Goal: Transaction & Acquisition: Purchase product/service

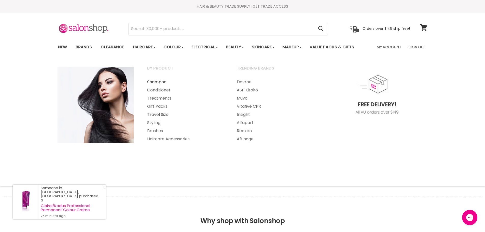
click at [155, 82] on link "Shampoo" at bounding box center [185, 82] width 89 height 8
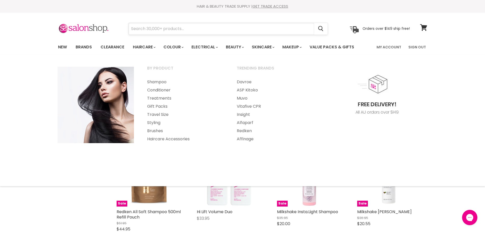
click at [135, 30] on input "Search" at bounding box center [222, 29] width 186 height 12
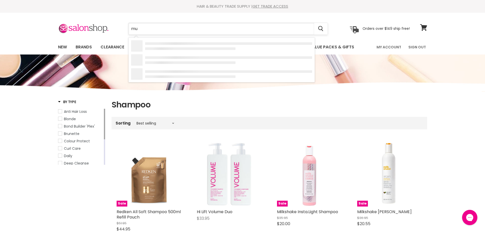
type input "muk"
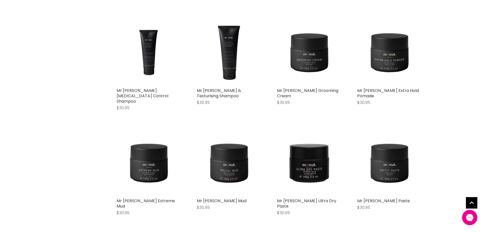
scroll to position [458, 0]
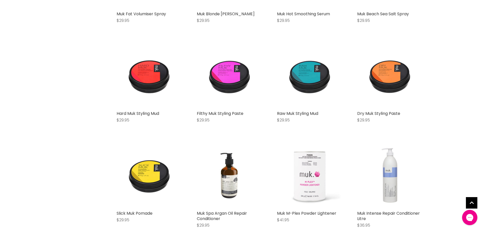
scroll to position [1094, 0]
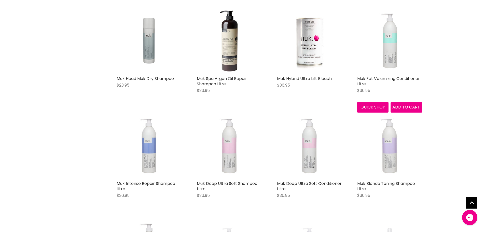
scroll to position [1323, 0]
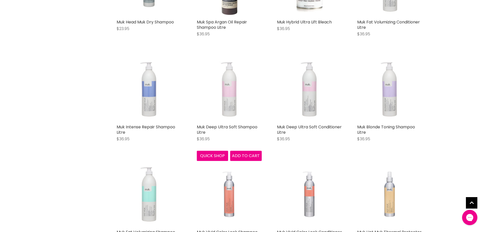
click at [231, 95] on img "Main content" at bounding box center [229, 89] width 65 height 60
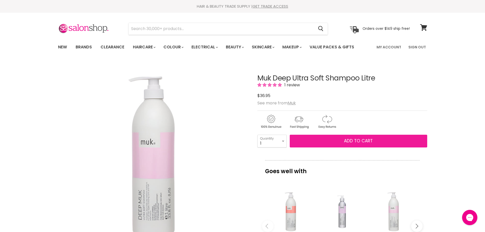
click at [362, 138] on span "Add to cart" at bounding box center [358, 141] width 29 height 6
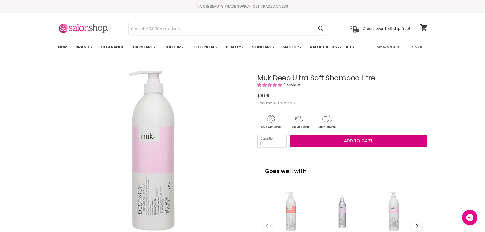
scroll to position [51, 0]
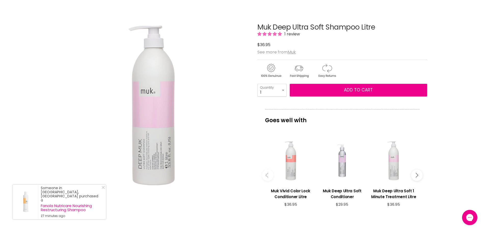
click at [416, 176] on icon "Main content" at bounding box center [415, 175] width 5 height 5
click at [416, 174] on icon "Main content" at bounding box center [415, 175] width 5 height 5
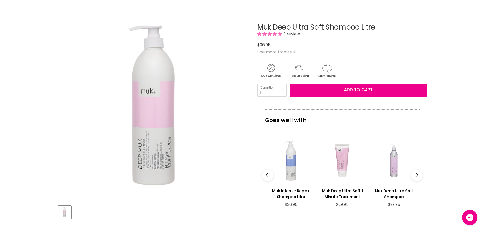
click at [415, 174] on icon "Main content" at bounding box center [415, 175] width 5 height 5
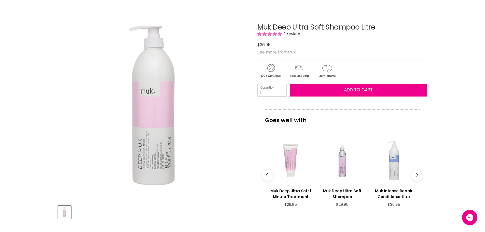
click at [415, 174] on icon "Main content" at bounding box center [415, 175] width 5 height 5
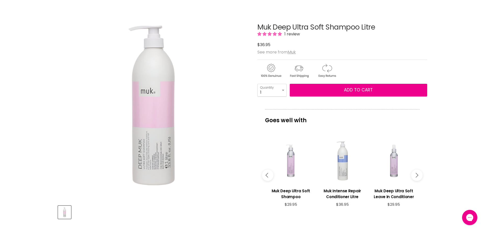
click at [415, 173] on icon "Main content" at bounding box center [415, 175] width 5 height 5
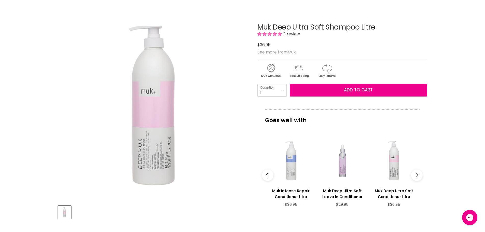
click at [414, 171] on button "Main content" at bounding box center [416, 174] width 11 height 11
click at [416, 173] on button "Main content" at bounding box center [416, 174] width 11 height 11
click at [416, 177] on icon "Main content" at bounding box center [415, 175] width 5 height 5
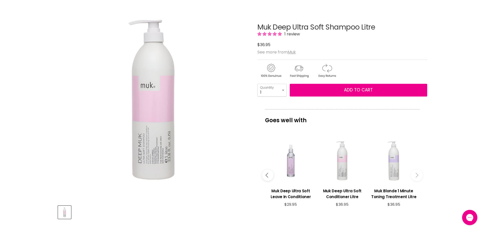
click at [156, 157] on img "Muk Deep Ultra Soft Shampoo Litre image. Click or Scroll to Zoom." at bounding box center [153, 100] width 190 height 176
click at [159, 139] on img "Muk Deep Ultra Soft Shampoo Litre image. Click or Scroll to Zoom." at bounding box center [153, 100] width 190 height 176
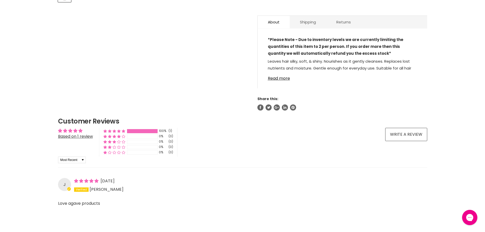
scroll to position [229, 0]
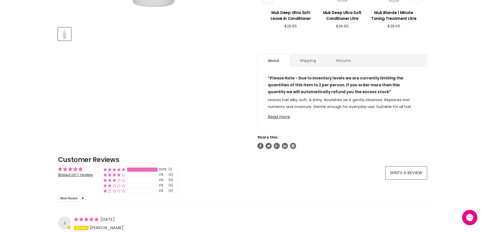
click at [276, 117] on link "Read more" at bounding box center [342, 115] width 149 height 8
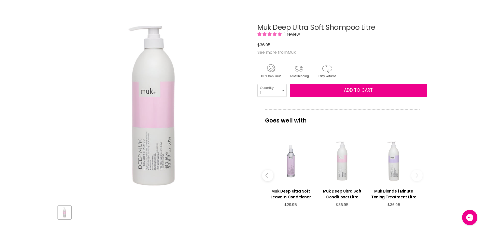
scroll to position [76, 0]
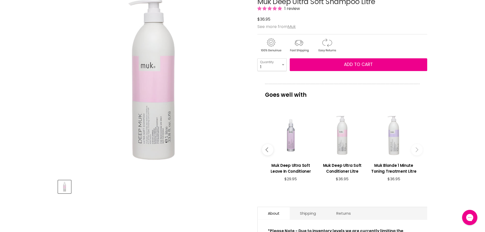
click at [265, 151] on button "Main content" at bounding box center [267, 149] width 11 height 11
click at [293, 167] on h3 "Muk Deep Ultra Soft Shampoo" at bounding box center [290, 168] width 46 height 12
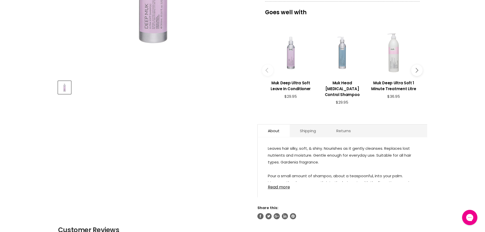
scroll to position [204, 0]
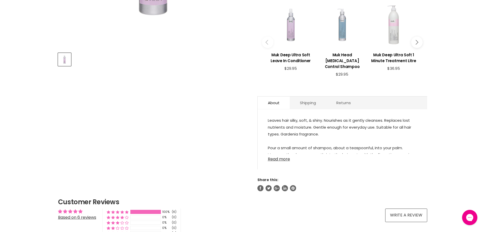
click at [286, 159] on link "Read more" at bounding box center [342, 158] width 149 height 8
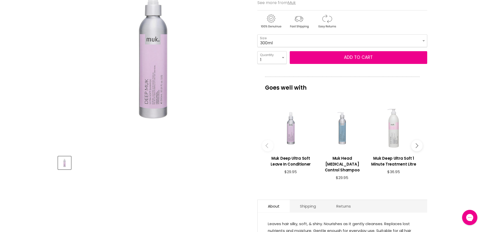
scroll to position [127, 0]
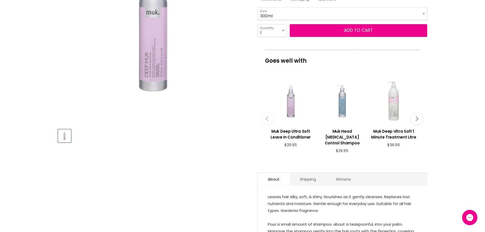
click at [268, 117] on icon "Main content" at bounding box center [267, 118] width 5 height 5
click at [421, 115] on button "Main content" at bounding box center [416, 118] width 11 height 11
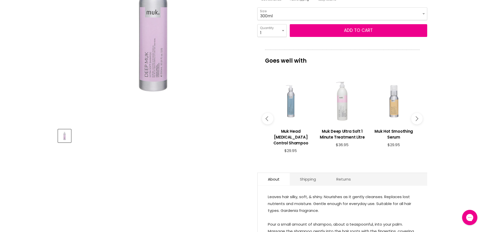
click at [419, 115] on button "Main content" at bounding box center [416, 118] width 11 height 11
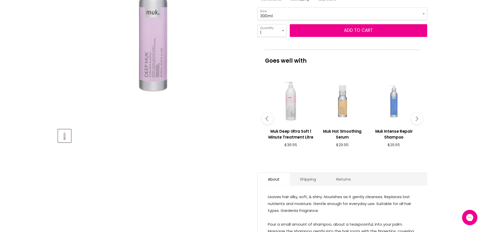
click at [419, 115] on button "Main content" at bounding box center [416, 118] width 11 height 11
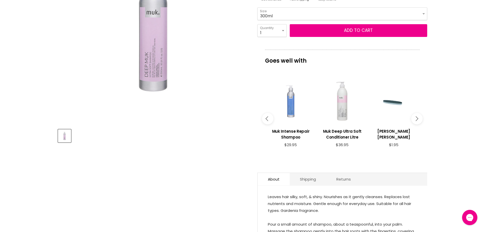
click at [419, 115] on button "Main content" at bounding box center [416, 118] width 11 height 11
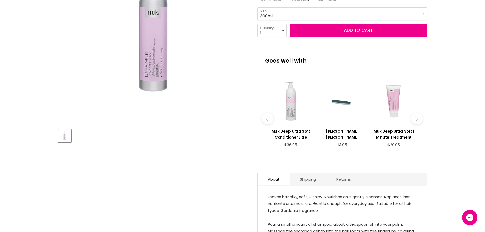
click at [419, 115] on button "Main content" at bounding box center [416, 118] width 11 height 11
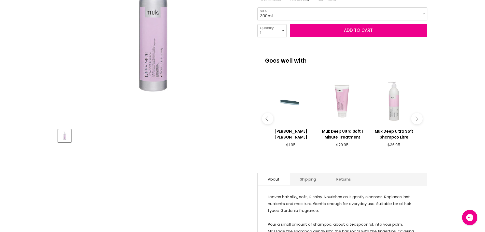
click at [419, 115] on button "Main content" at bounding box center [416, 118] width 11 height 11
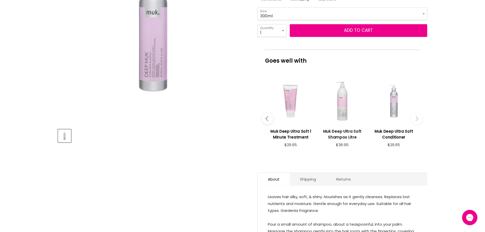
click at [342, 131] on h3 "Muk Deep Ultra Soft Shampoo Litre" at bounding box center [342, 134] width 46 height 12
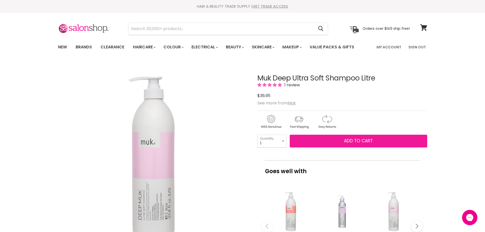
click at [351, 140] on span "Add to cart" at bounding box center [358, 141] width 29 height 6
click at [357, 143] on span "Add to cart" at bounding box center [358, 141] width 29 height 6
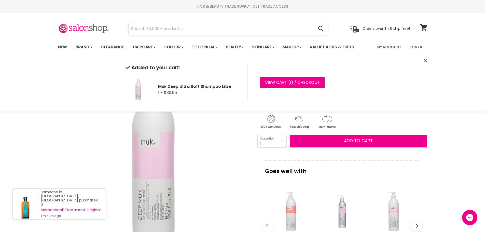
click at [146, 31] on input "Search" at bounding box center [222, 29] width 186 height 12
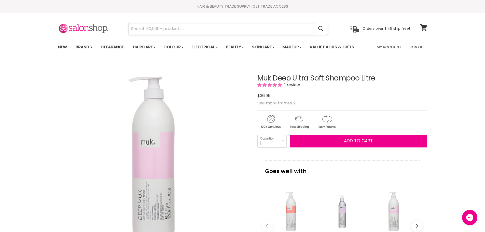
click at [142, 28] on input "Search" at bounding box center [222, 29] width 186 height 12
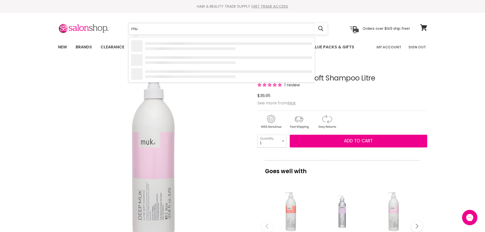
type input "m"
type input "deep muk"
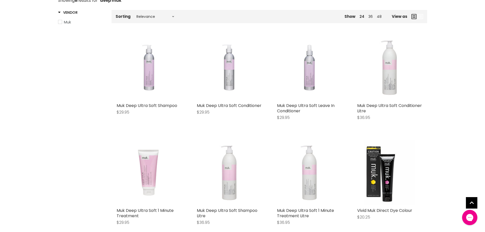
scroll to position [127, 0]
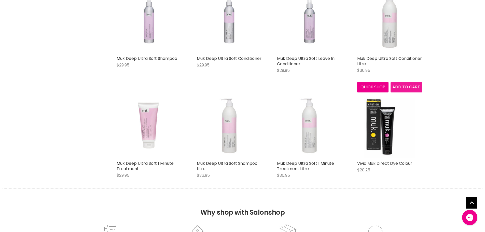
click at [406, 86] on span "Add to cart" at bounding box center [406, 87] width 28 height 6
click at [402, 86] on span "Add to cart" at bounding box center [406, 87] width 28 height 6
click at [388, 58] on link "Muk Deep Ultra Soft Conditioner Litre" at bounding box center [389, 60] width 65 height 11
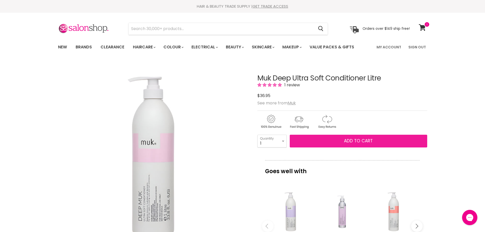
click at [353, 140] on span "Add to cart" at bounding box center [358, 141] width 29 height 6
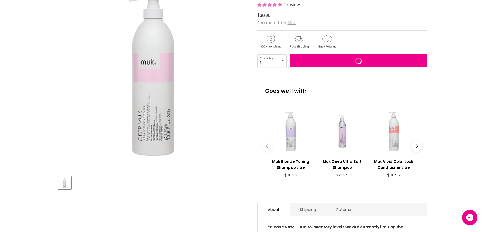
scroll to position [127, 0]
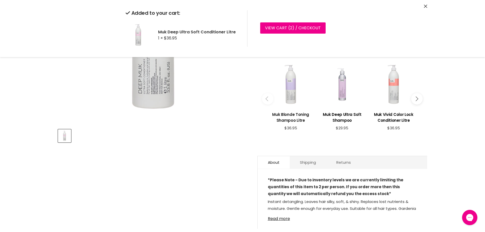
click at [291, 115] on h3 "Muk Blonde Toning Shampoo Litre" at bounding box center [290, 117] width 46 height 12
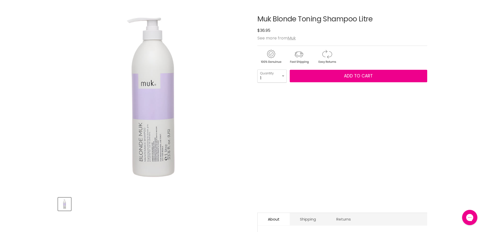
scroll to position [127, 0]
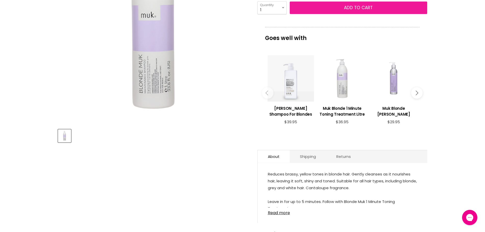
click at [357, 7] on span "Add to cart" at bounding box center [358, 8] width 29 height 6
click at [356, 7] on span "Add to cart" at bounding box center [358, 8] width 29 height 6
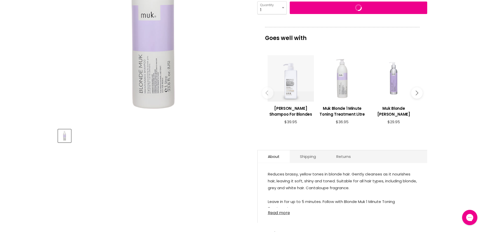
click at [282, 214] on link "Read more" at bounding box center [342, 211] width 149 height 8
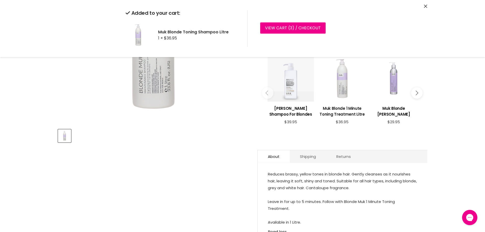
click at [346, 108] on h3 "Muk Blonde 1 Minute Toning Treatment Litre" at bounding box center [342, 111] width 46 height 12
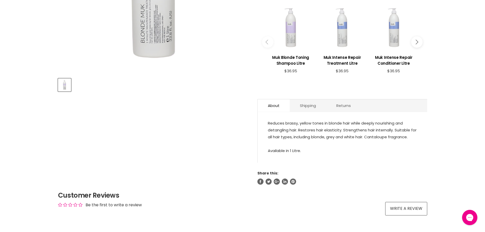
scroll to position [25, 0]
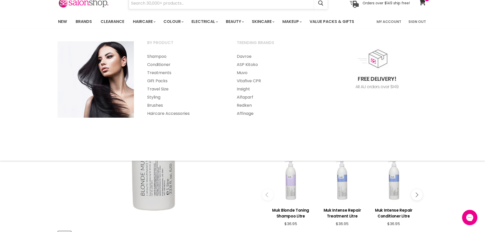
click at [159, 5] on input "Search" at bounding box center [222, 3] width 186 height 12
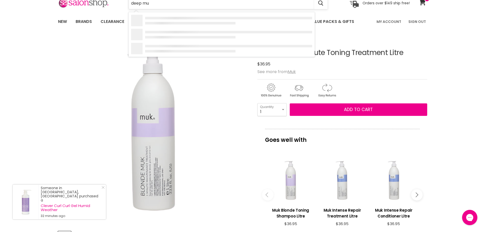
type input "deep muk"
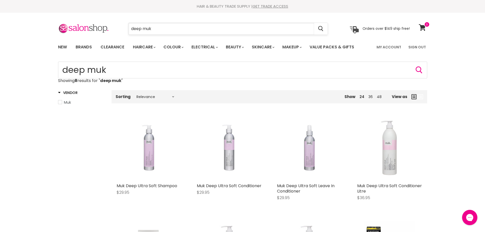
click at [143, 27] on input "deep muk" at bounding box center [222, 29] width 186 height 12
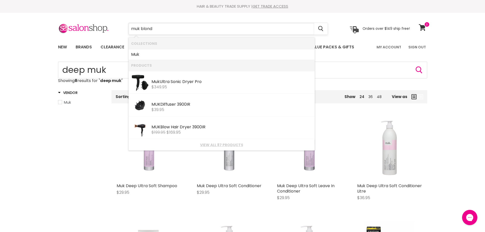
type input "muk blonde"
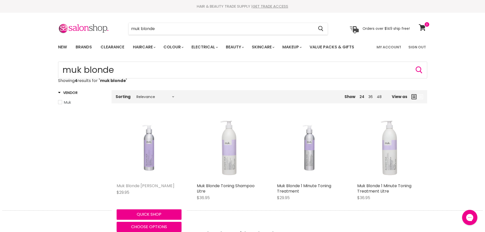
click at [152, 185] on link "Muk Blonde [PERSON_NAME]" at bounding box center [146, 186] width 58 height 6
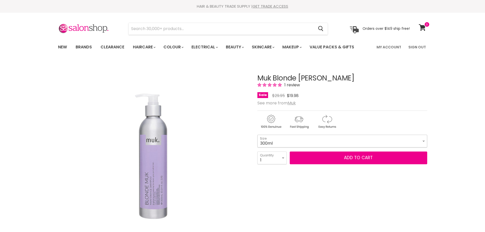
click at [424, 139] on select "300ml" at bounding box center [342, 141] width 170 height 13
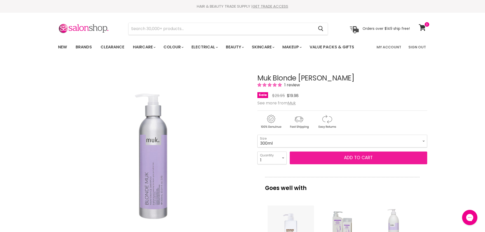
click at [352, 157] on span "Add to cart" at bounding box center [358, 157] width 29 height 6
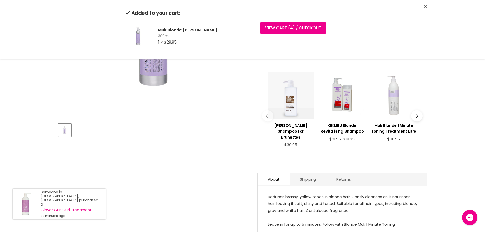
scroll to position [178, 0]
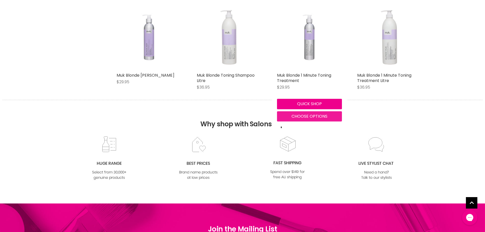
click at [303, 115] on span "Choose options" at bounding box center [309, 116] width 36 height 6
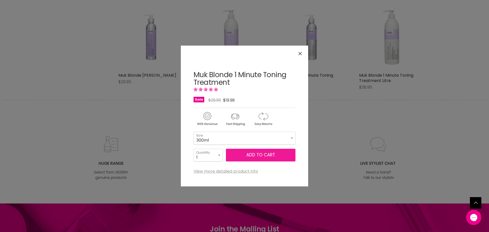
click at [254, 155] on span "Add to cart" at bounding box center [260, 155] width 29 height 6
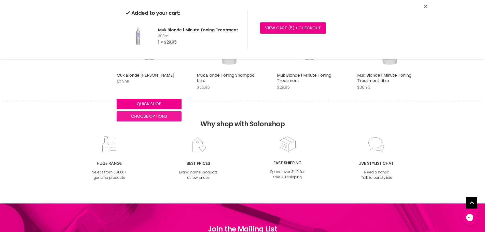
click at [146, 115] on body "Skip to content HAIR & BEAUTY TRADE SUPPLY | GET TRADE ACCESS HAIR & BEAUTY TRA…" at bounding box center [242, 148] width 485 height 517
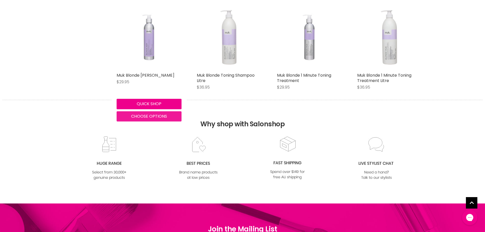
click at [148, 116] on span "Choose options" at bounding box center [149, 116] width 36 height 6
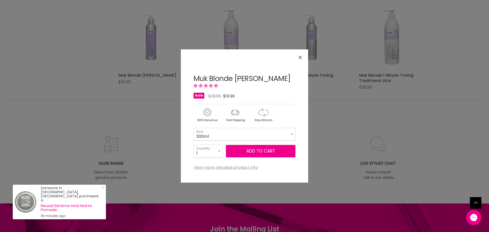
click at [301, 58] on icon "Close" at bounding box center [299, 57] width 3 height 3
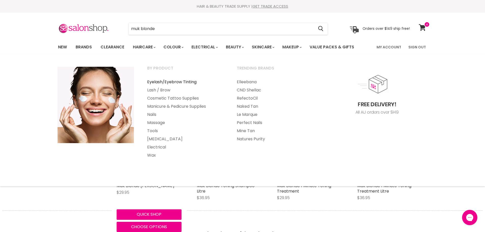
click at [177, 81] on link "Eyelash/Eyebrow Tinting" at bounding box center [185, 82] width 89 height 8
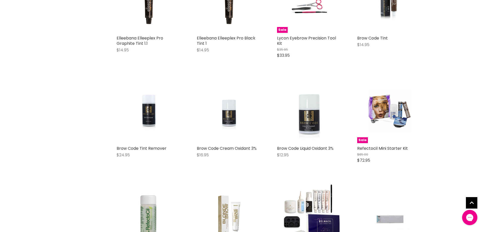
scroll to position [1171, 0]
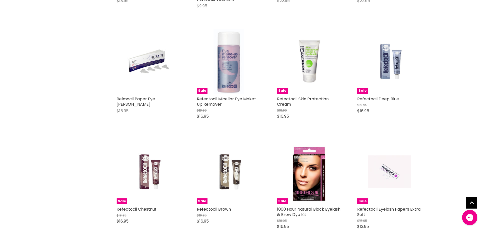
scroll to position [2010, 0]
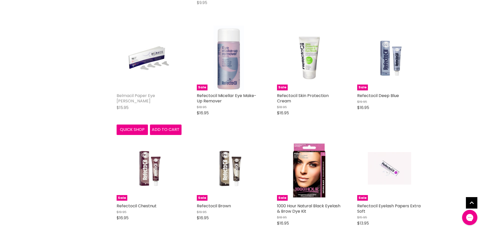
click at [138, 93] on link "Belmacil Paper Eye [PERSON_NAME]" at bounding box center [136, 98] width 38 height 11
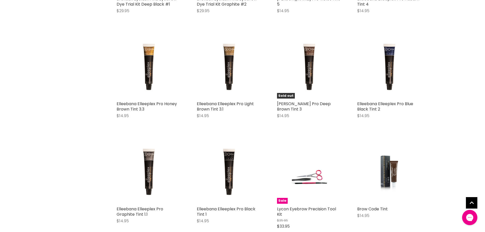
scroll to position [993, 0]
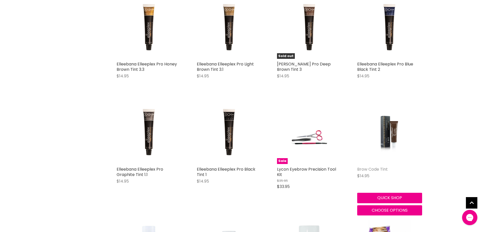
click at [378, 170] on link "Brow Code Tint" at bounding box center [372, 169] width 31 height 6
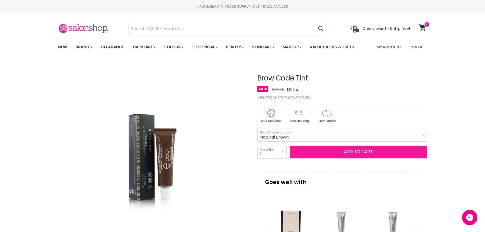
click at [353, 151] on span "Add to cart" at bounding box center [358, 152] width 29 height 6
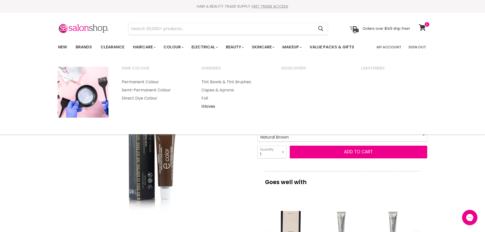
click at [206, 106] on link "Gloves" at bounding box center [234, 106] width 79 height 8
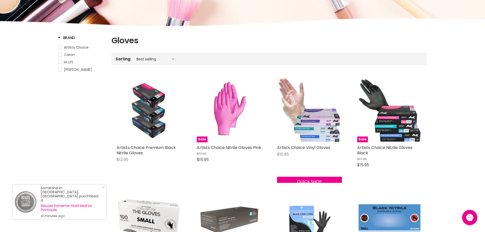
scroll to position [25, 0]
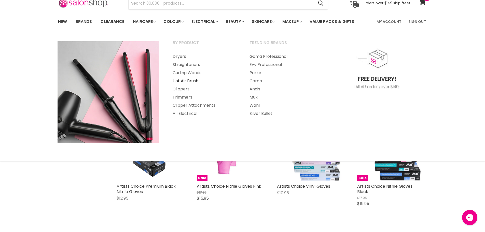
click at [193, 79] on link "Hot Air Brush" at bounding box center [204, 81] width 76 height 8
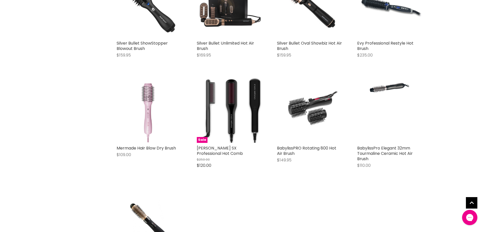
scroll to position [407, 0]
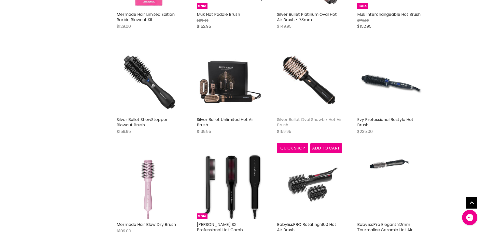
click at [305, 120] on link "Silver Bullet Oval Showbiz Hot Air Brush" at bounding box center [309, 122] width 65 height 11
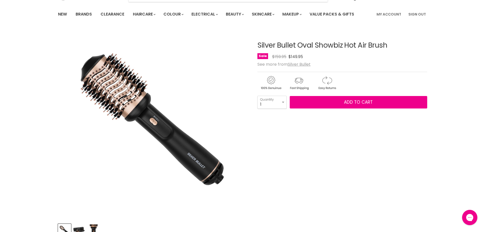
scroll to position [76, 0]
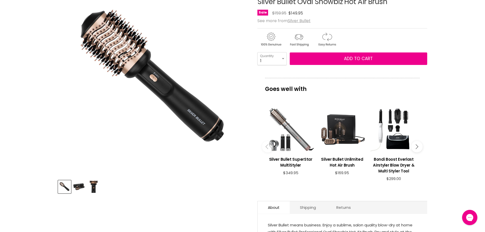
click at [78, 184] on img "Product thumbnails" at bounding box center [79, 187] width 12 height 12
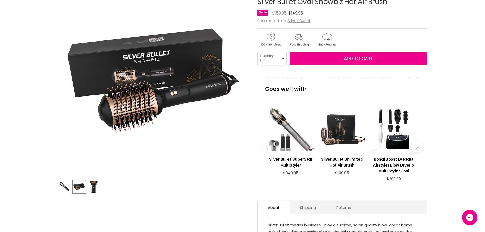
click at [95, 189] on img "Product thumbnails" at bounding box center [94, 187] width 12 height 12
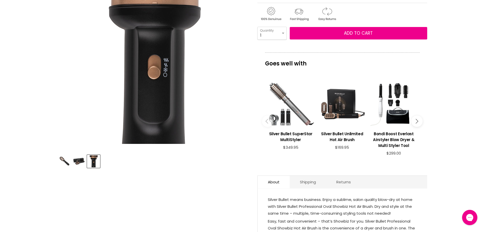
scroll to position [178, 0]
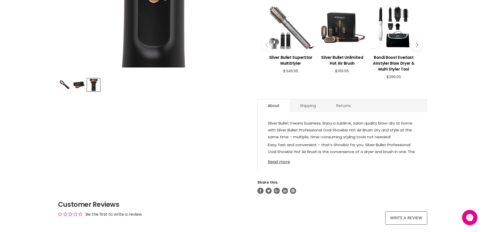
click at [274, 162] on link "Read more" at bounding box center [342, 161] width 149 height 8
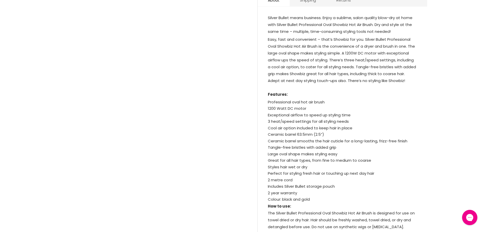
scroll to position [305, 0]
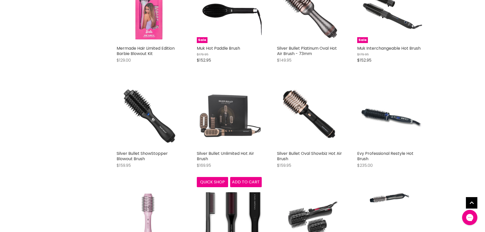
scroll to position [350, 0]
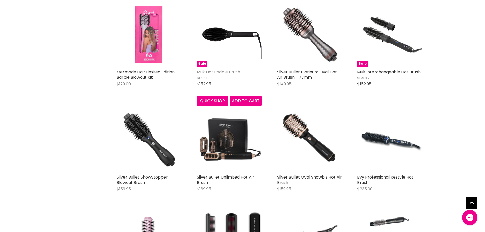
click at [220, 71] on link "Muk Hot Paddle Brush" at bounding box center [218, 72] width 43 height 6
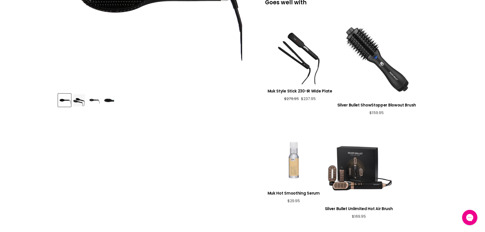
scroll to position [204, 0]
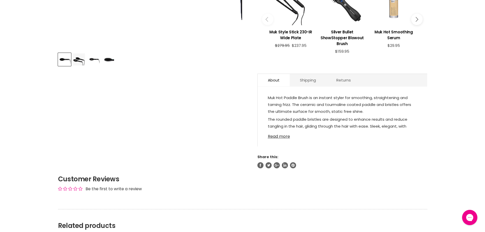
click at [277, 137] on link "Read more" at bounding box center [342, 135] width 149 height 8
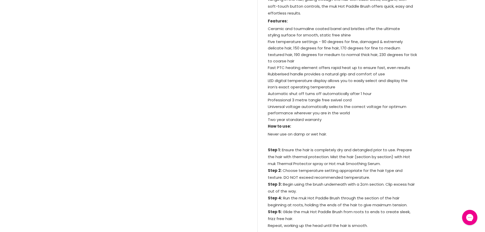
scroll to position [331, 0]
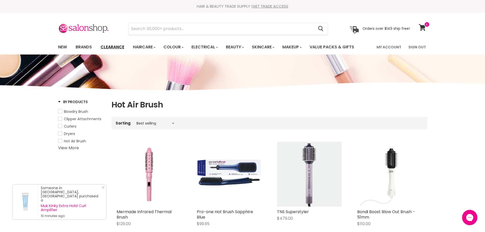
click at [117, 45] on link "Clearance" at bounding box center [112, 47] width 31 height 11
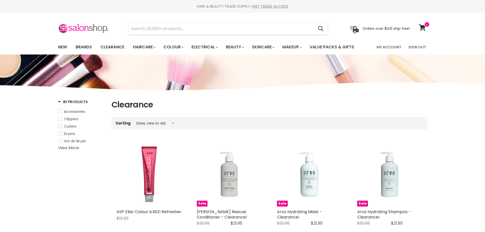
select select "created-descending"
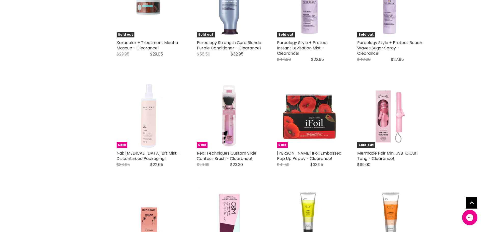
scroll to position [1196, 0]
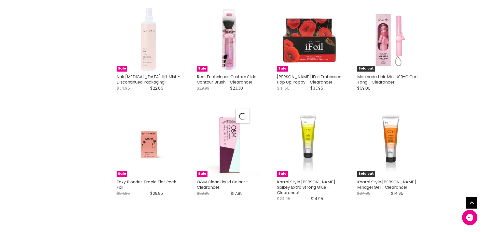
select select "created-descending"
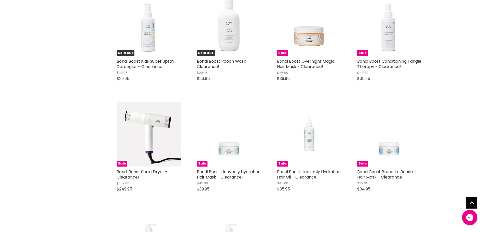
scroll to position [2469, 0]
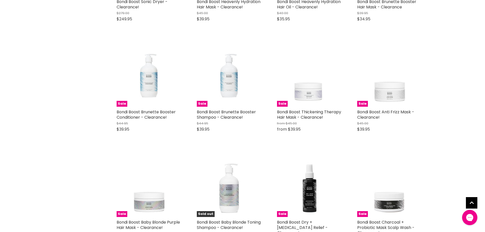
scroll to position [2570, 0]
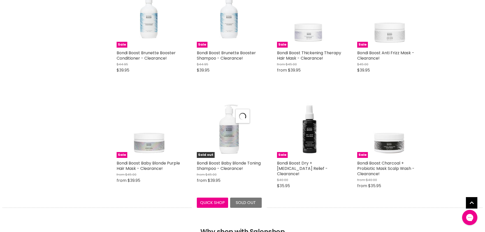
select select "created-descending"
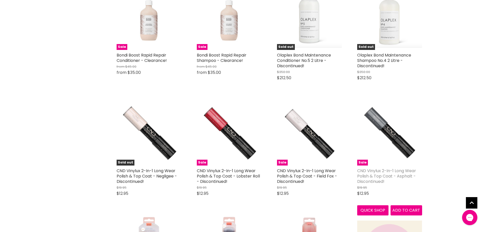
scroll to position [2952, 0]
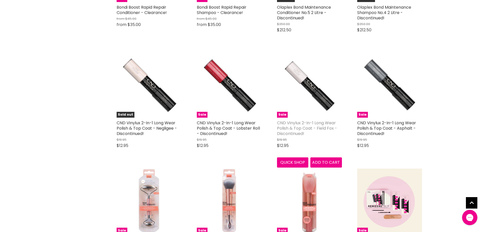
click at [309, 120] on link "CND Vinylux 2-In-1 Long Wear Polish & Top Coat - Field Fox - Discontinued!" at bounding box center [307, 128] width 60 height 17
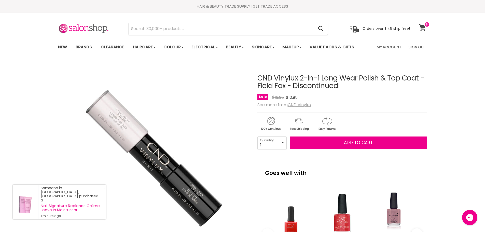
click at [423, 27] on icon at bounding box center [422, 27] width 7 height 7
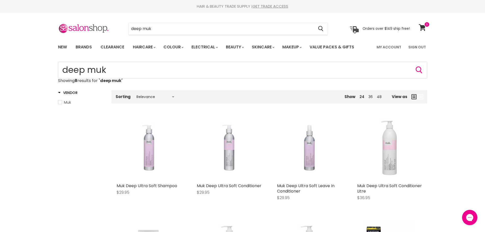
click at [236, 225] on div "Muk Deep Ultra Soft Shampoo $29.95 Muk Quick shop Choose options Muk Deep Ultra…" at bounding box center [269, 212] width 316 height 205
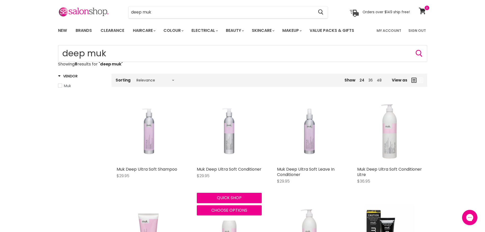
scroll to position [25, 0]
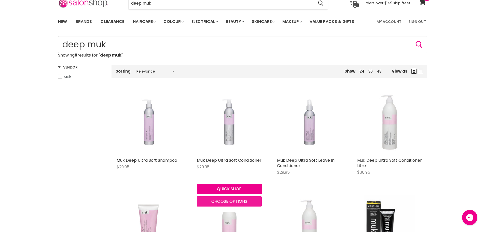
click at [222, 201] on span "Choose options" at bounding box center [229, 201] width 36 height 6
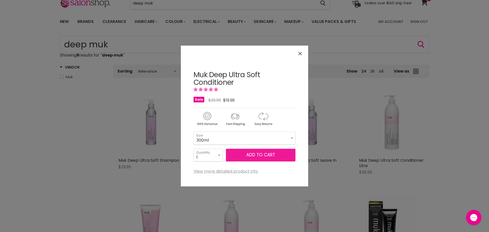
click at [255, 155] on span "Add to cart" at bounding box center [260, 155] width 29 height 6
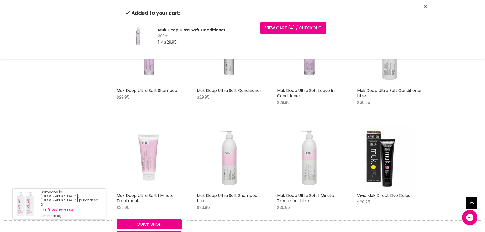
scroll to position [127, 0]
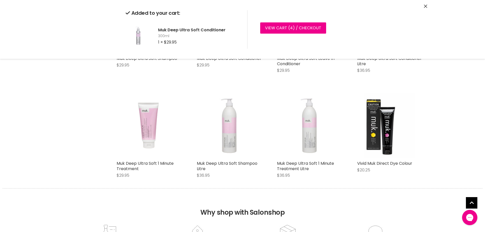
click at [154, 180] on span "Choose options" at bounding box center [149, 178] width 36 height 6
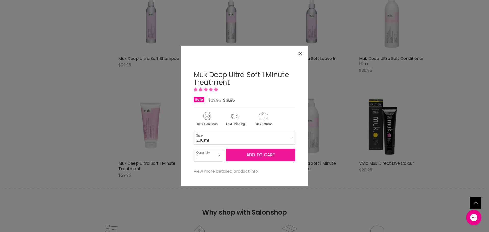
click at [257, 155] on span "Add to cart" at bounding box center [260, 155] width 29 height 6
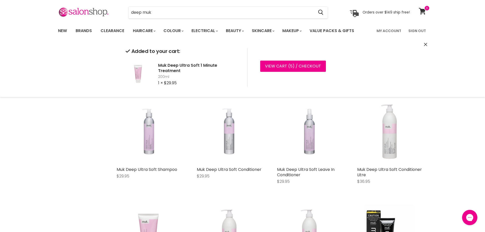
scroll to position [25, 0]
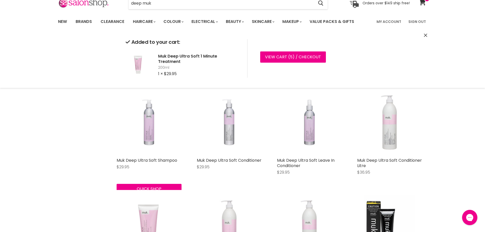
click at [152, 200] on div "Muk Deep Ultra Soft Shampoo $29.95 Muk Quick shop Choose options Muk Deep Ultra…" at bounding box center [269, 187] width 316 height 205
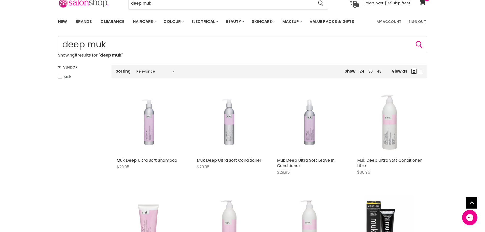
scroll to position [177, 0]
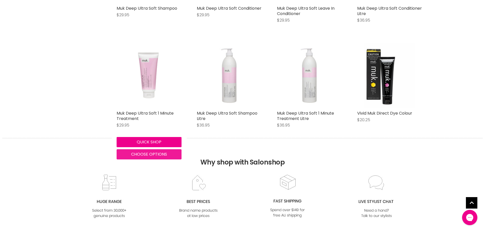
click at [157, 154] on span "Choose options" at bounding box center [149, 154] width 36 height 6
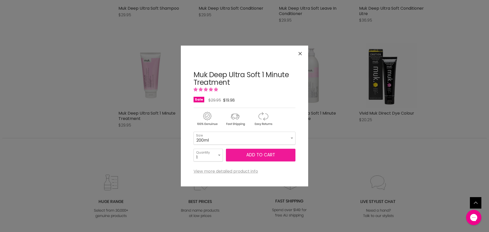
click at [258, 154] on span "Add to cart" at bounding box center [260, 155] width 29 height 6
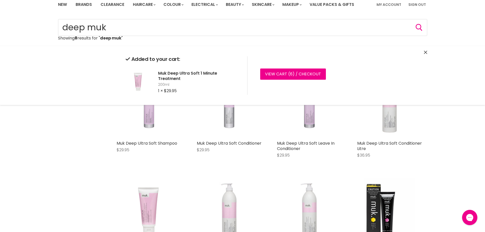
scroll to position [50, 0]
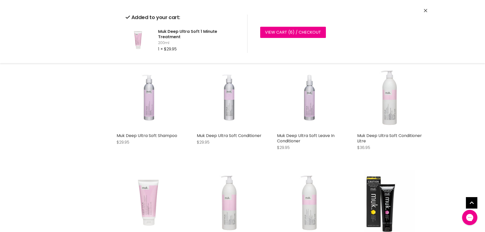
click at [140, 176] on div "Muk Deep Ultra Soft Shampoo $29.95 Muk Quick shop Choose options Muk Deep Ultra…" at bounding box center [269, 162] width 316 height 205
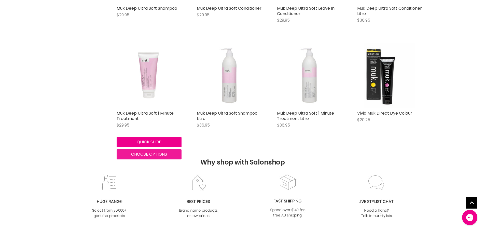
click at [152, 153] on span "Choose options" at bounding box center [149, 154] width 36 height 6
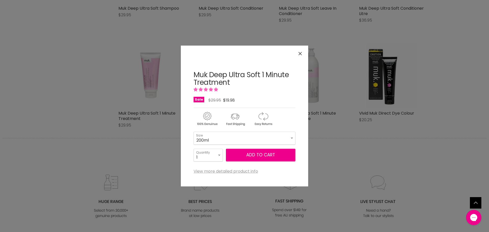
click at [302, 52] on button "Close" at bounding box center [299, 53] width 11 height 11
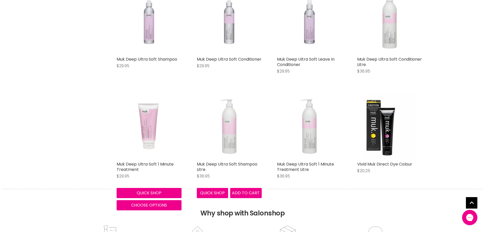
scroll to position [50, 0]
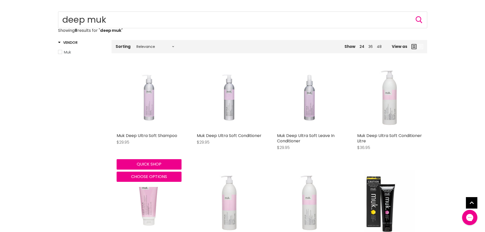
click at [145, 109] on img "Main content" at bounding box center [149, 97] width 65 height 65
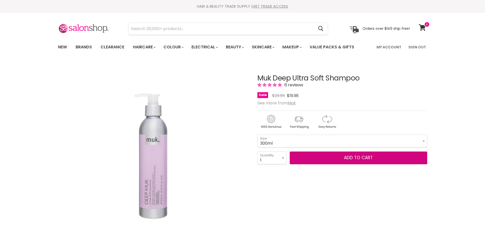
click at [334, 158] on button "Add to cart" at bounding box center [358, 157] width 137 height 13
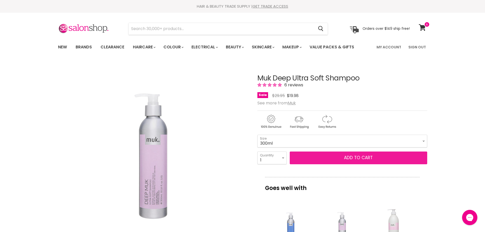
click at [354, 157] on span "Add to cart" at bounding box center [358, 157] width 29 height 6
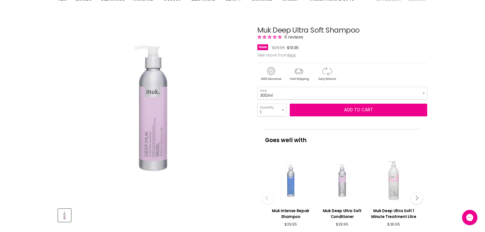
scroll to position [102, 0]
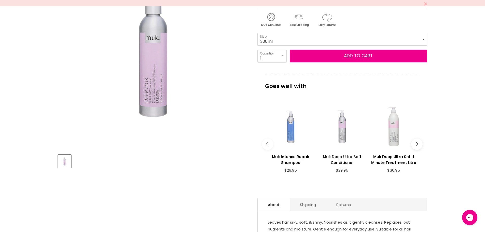
click at [345, 156] on h3 "Muk Deep Ultra Soft Conditioner" at bounding box center [342, 160] width 46 height 12
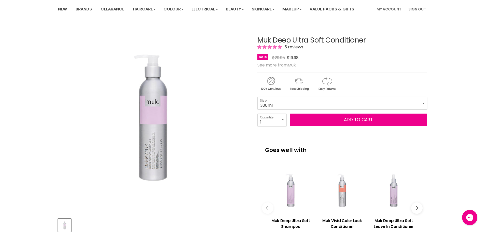
scroll to position [102, 0]
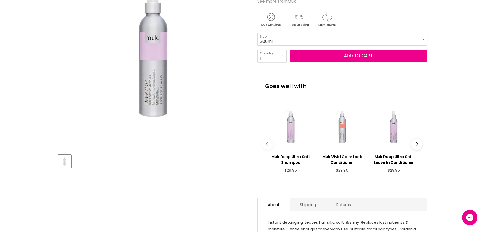
click at [418, 146] on button "Main content" at bounding box center [416, 143] width 11 height 11
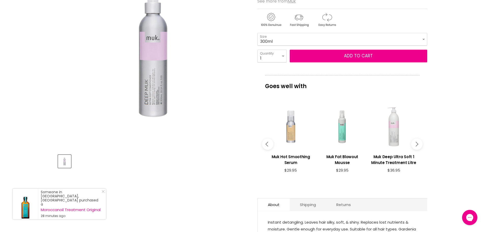
click at [418, 146] on button "Main content" at bounding box center [416, 143] width 11 height 11
click at [400, 156] on h3 "Muk Deep Ultra Soft Conditioner Litre" at bounding box center [394, 160] width 46 height 12
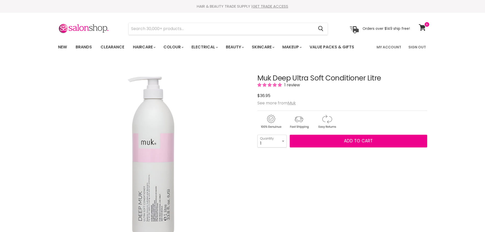
click at [357, 141] on span "Add to cart" at bounding box center [358, 141] width 29 height 6
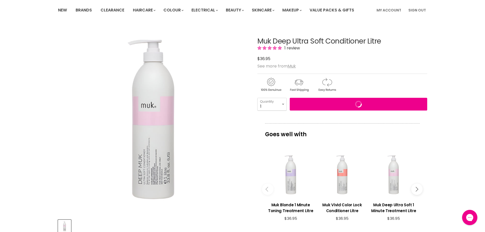
scroll to position [76, 0]
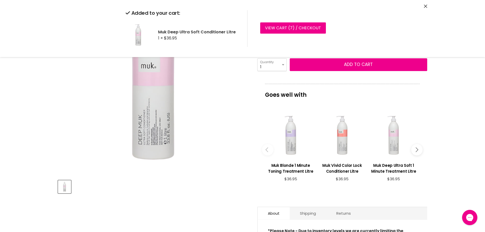
click at [416, 150] on icon "Main content" at bounding box center [415, 149] width 5 height 5
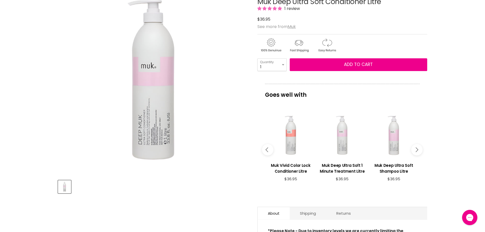
click at [416, 150] on icon "Main content" at bounding box center [415, 149] width 5 height 5
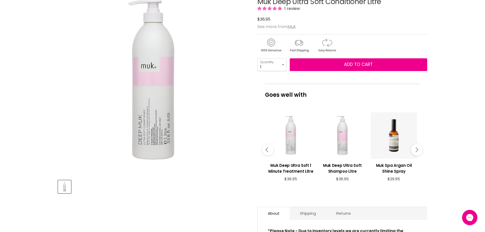
click at [416, 150] on icon "Main content" at bounding box center [415, 149] width 5 height 5
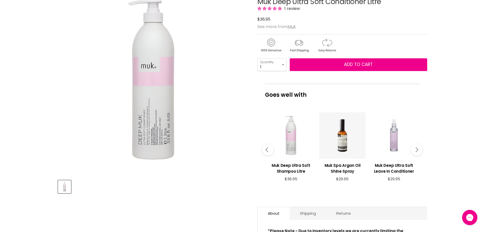
click at [416, 150] on icon "Main content" at bounding box center [415, 149] width 5 height 5
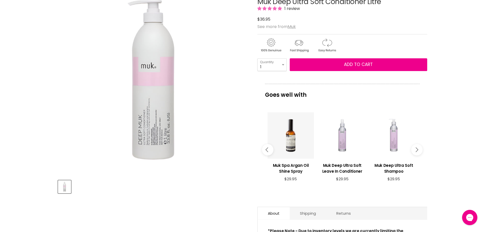
click at [416, 150] on icon "Main content" at bounding box center [415, 149] width 5 height 5
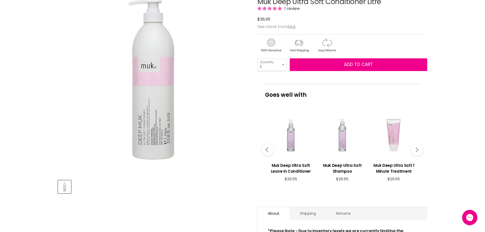
click at [416, 150] on icon "Main content" at bounding box center [415, 149] width 5 height 5
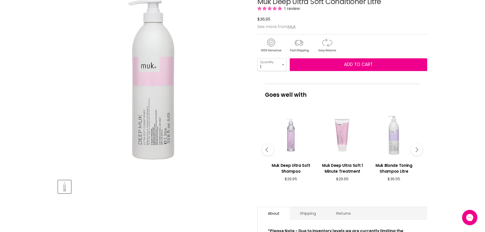
click at [416, 150] on icon "Main content" at bounding box center [415, 149] width 5 height 5
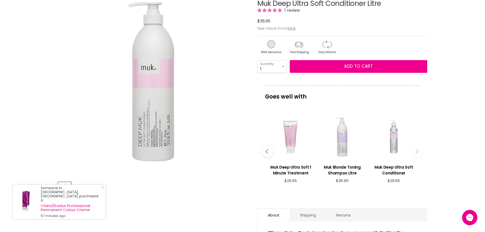
scroll to position [0, 0]
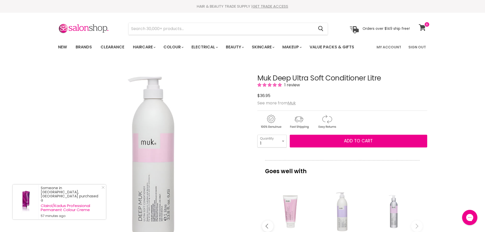
click at [422, 28] on icon at bounding box center [422, 27] width 7 height 7
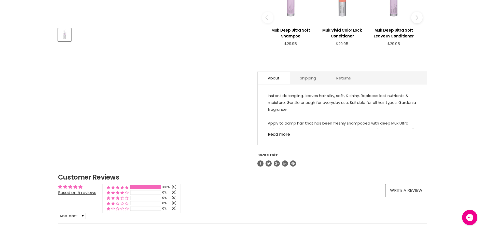
scroll to position [153, 0]
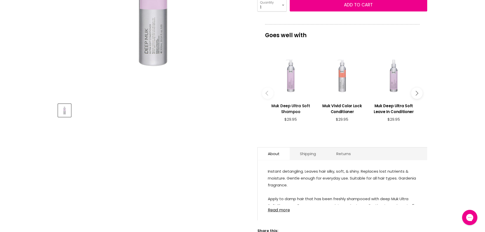
click at [289, 107] on h3 "Muk Deep Ultra Soft Shampoo" at bounding box center [290, 109] width 46 height 12
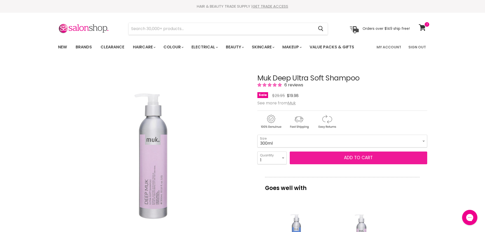
click at [359, 157] on span "Add to cart" at bounding box center [358, 157] width 29 height 6
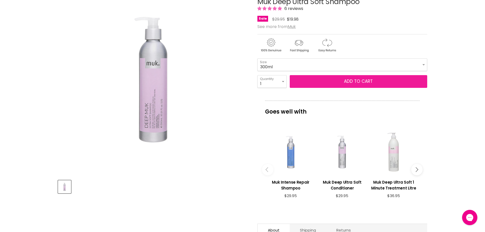
click at [357, 82] on span "Add to cart" at bounding box center [358, 81] width 29 height 6
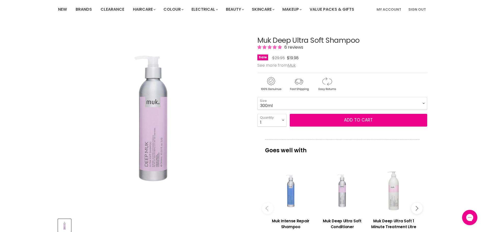
scroll to position [0, 0]
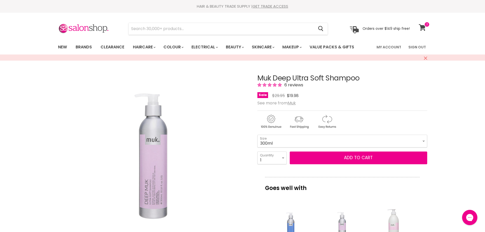
click at [421, 26] on icon at bounding box center [422, 27] width 7 height 7
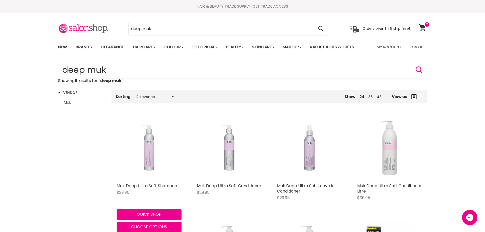
click at [150, 160] on img "Main content" at bounding box center [149, 148] width 65 height 65
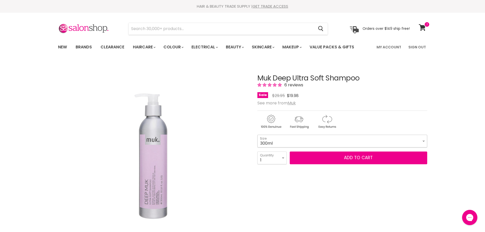
click at [391, 142] on select "300ml" at bounding box center [342, 141] width 170 height 13
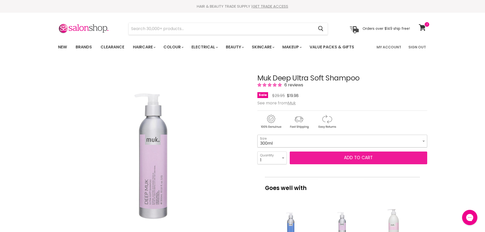
click at [257, 135] on select "300ml" at bounding box center [342, 141] width 170 height 13
click at [343, 159] on button "Add to cart" at bounding box center [358, 157] width 137 height 13
click at [354, 156] on span "Add to cart" at bounding box center [358, 157] width 29 height 6
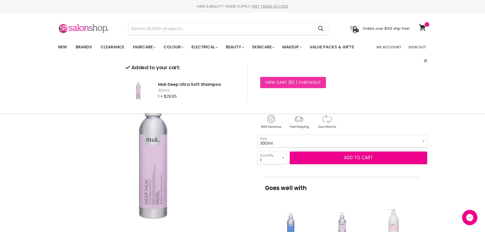
click at [294, 80] on link "View cart ( 8 ) / Checkout" at bounding box center [293, 82] width 66 height 11
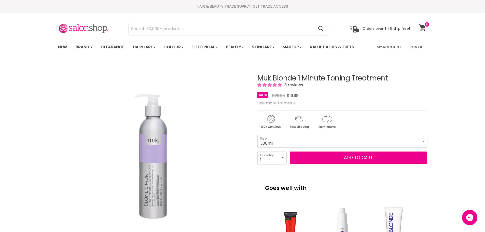
click at [421, 26] on icon at bounding box center [422, 27] width 7 height 7
